Goal: Book appointment/travel/reservation

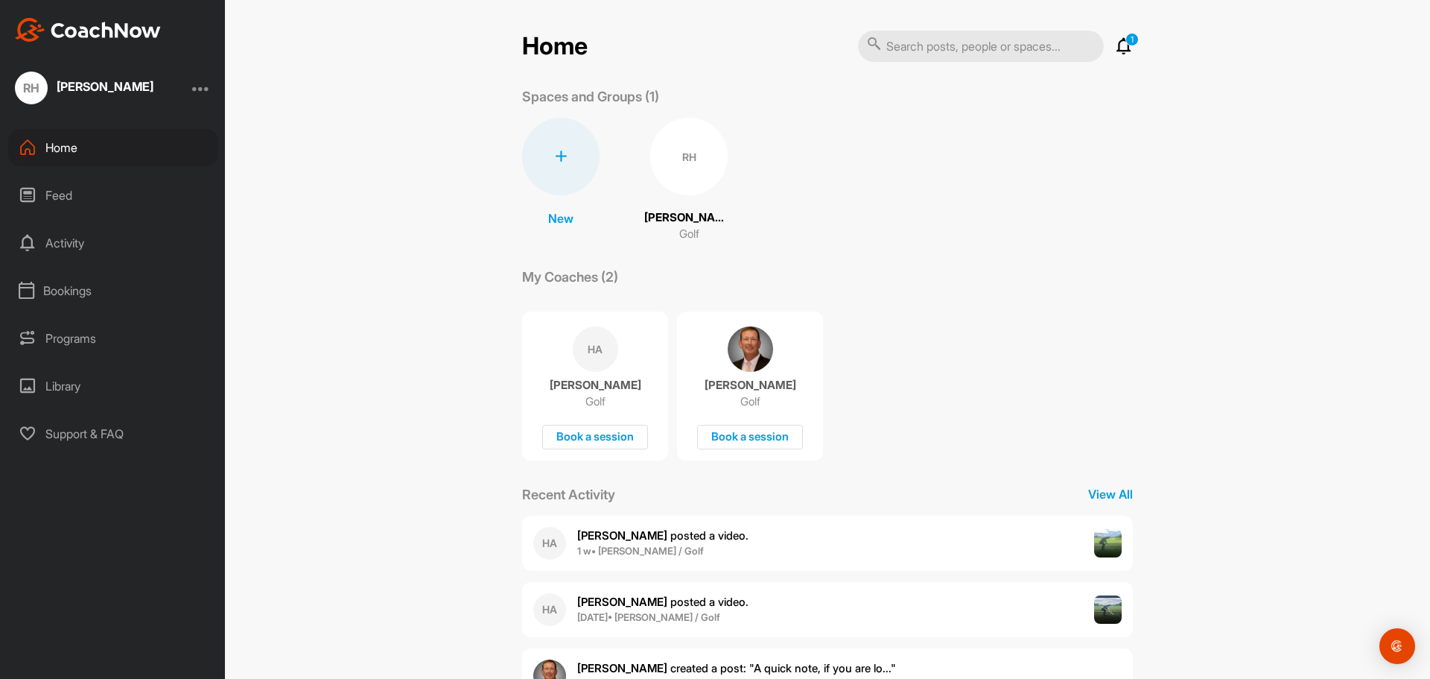
click at [75, 294] on div "Bookings" at bounding box center [113, 290] width 210 height 37
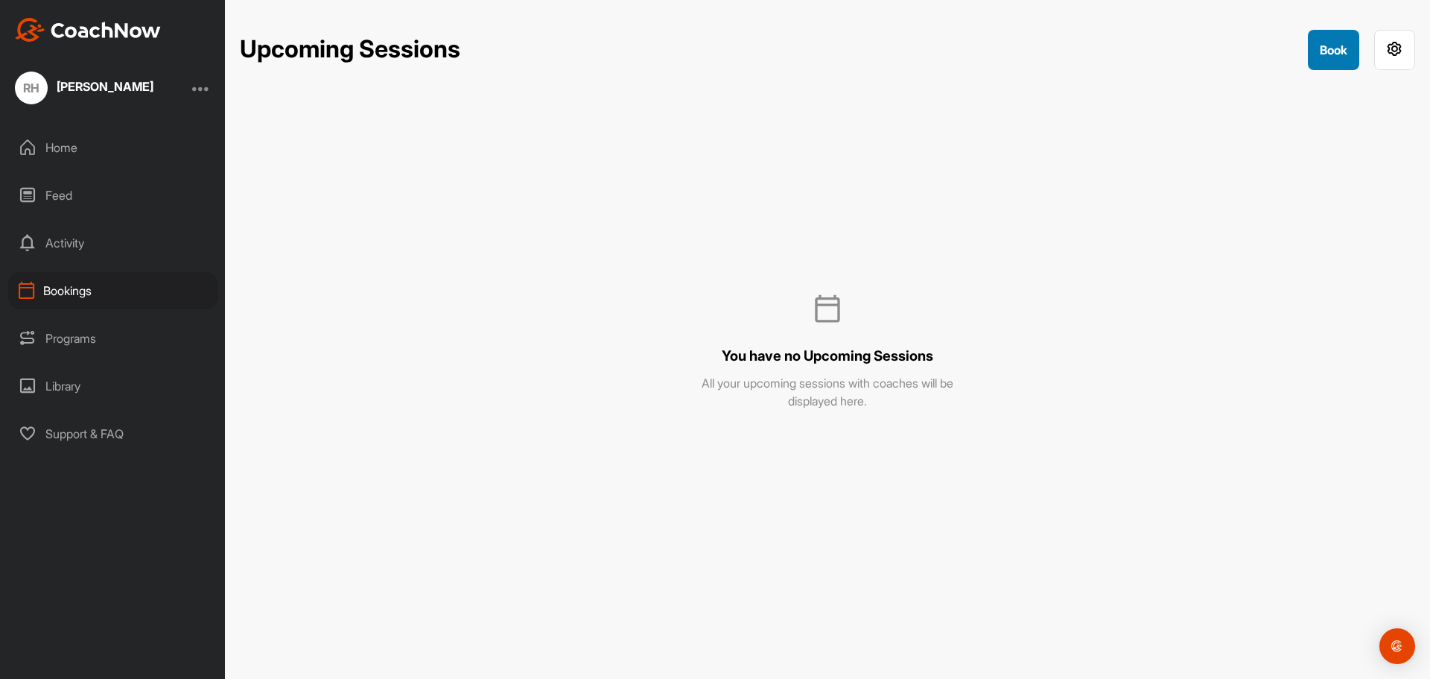
click at [1330, 55] on button "Book" at bounding box center [1333, 50] width 51 height 40
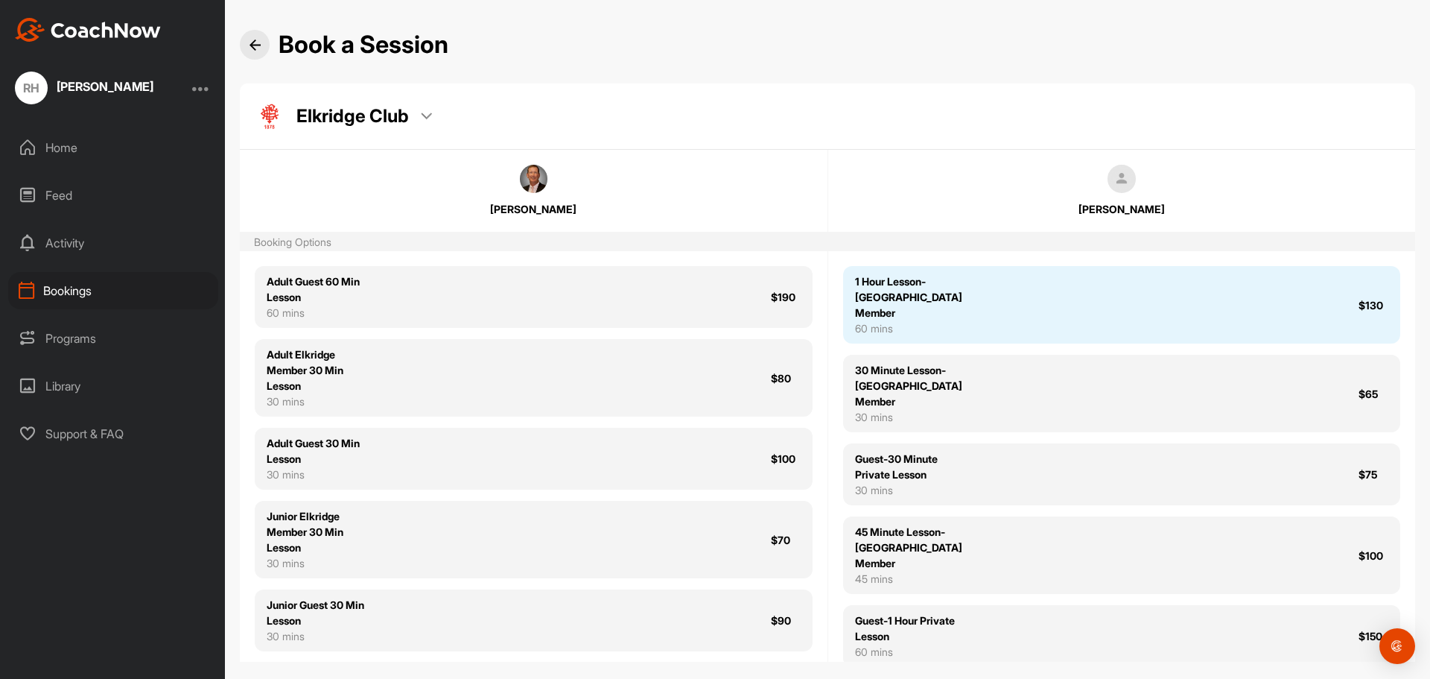
click at [954, 299] on div "1 Hour Lesson-[GEOGRAPHIC_DATA] Member" at bounding box center [908, 296] width 107 height 47
